Goal: Entertainment & Leisure: Browse casually

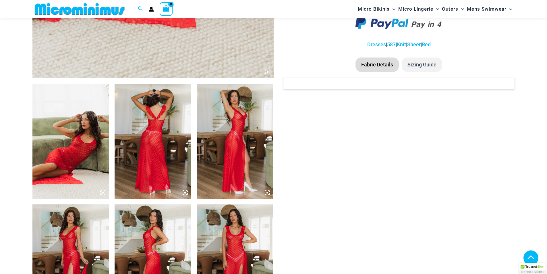
scroll to position [340, 0]
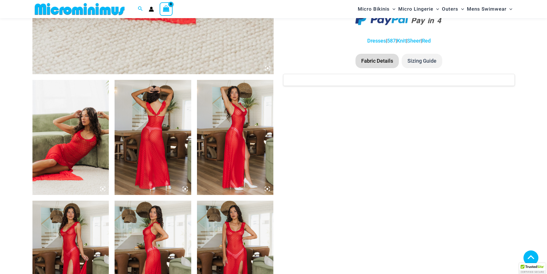
click at [105, 188] on icon at bounding box center [104, 187] width 1 height 1
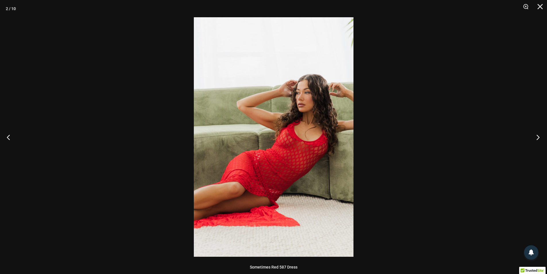
click at [536, 136] on button "Next" at bounding box center [537, 137] width 22 height 29
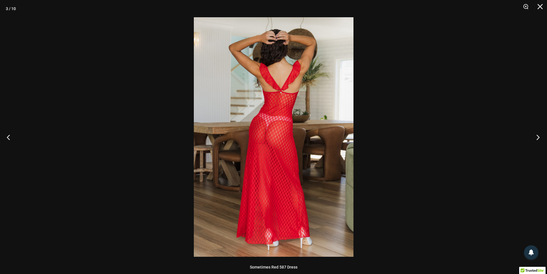
click at [536, 136] on button "Next" at bounding box center [537, 137] width 22 height 29
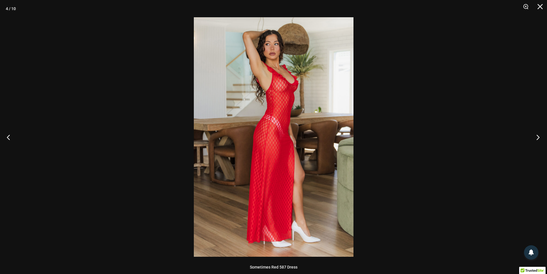
click at [536, 136] on button "Next" at bounding box center [537, 137] width 22 height 29
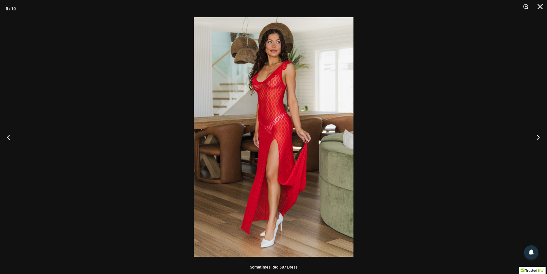
click at [536, 136] on button "Next" at bounding box center [537, 137] width 22 height 29
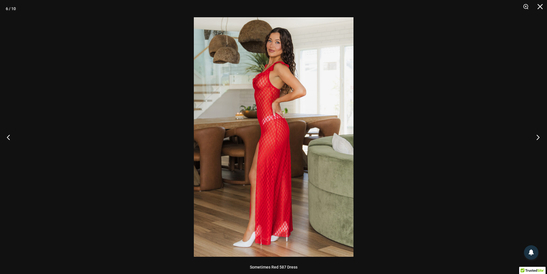
click at [536, 136] on button "Next" at bounding box center [537, 137] width 22 height 29
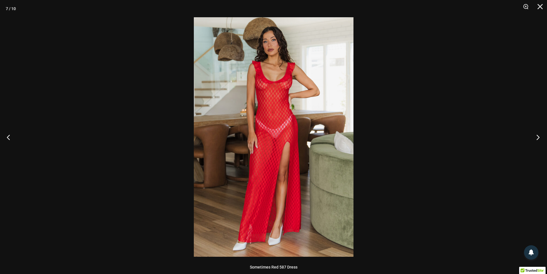
click at [536, 136] on button "Next" at bounding box center [537, 137] width 22 height 29
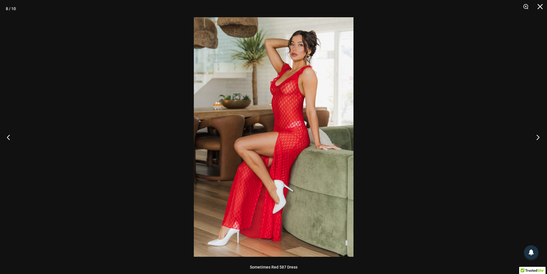
click at [536, 136] on button "Next" at bounding box center [537, 137] width 22 height 29
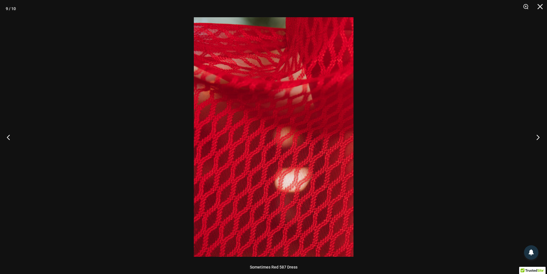
click at [536, 136] on button "Next" at bounding box center [537, 137] width 22 height 29
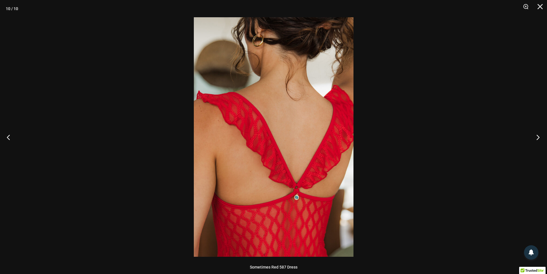
click at [536, 136] on button "Next" at bounding box center [537, 137] width 22 height 29
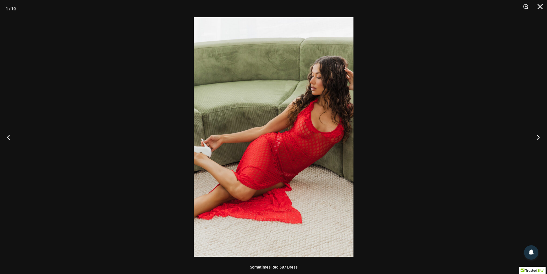
click at [536, 136] on button "Next" at bounding box center [537, 137] width 22 height 29
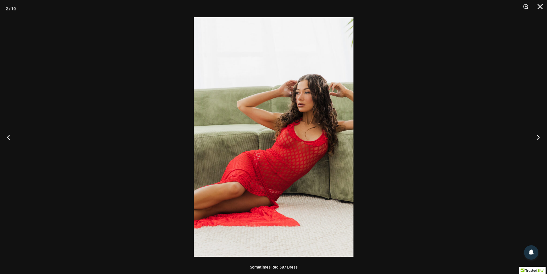
click at [536, 136] on button "Next" at bounding box center [537, 137] width 22 height 29
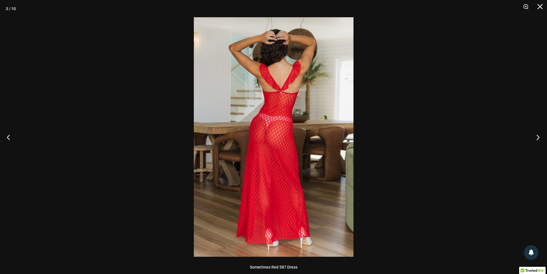
click at [536, 136] on button "Next" at bounding box center [537, 137] width 22 height 29
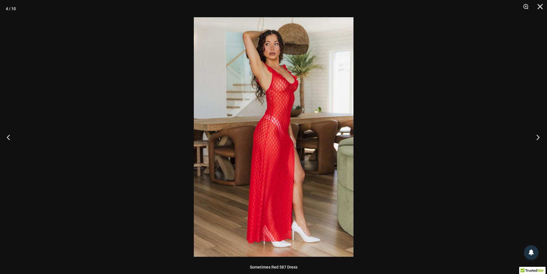
click at [536, 136] on button "Next" at bounding box center [537, 137] width 22 height 29
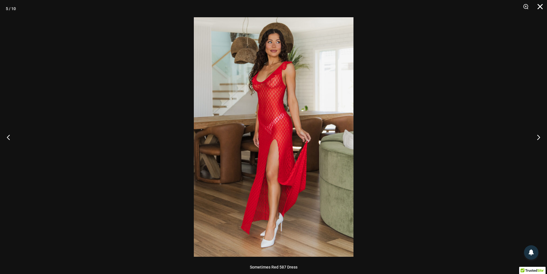
click at [540, 7] on button "Close" at bounding box center [538, 8] width 14 height 17
